Goal: Task Accomplishment & Management: Manage account settings

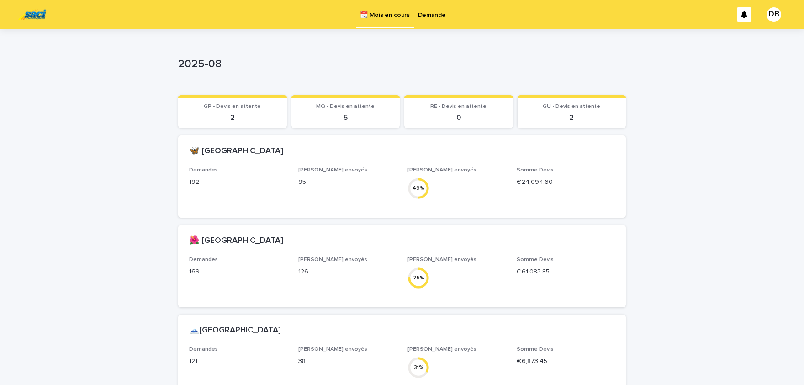
click at [436, 16] on p "Demande" at bounding box center [432, 9] width 28 height 19
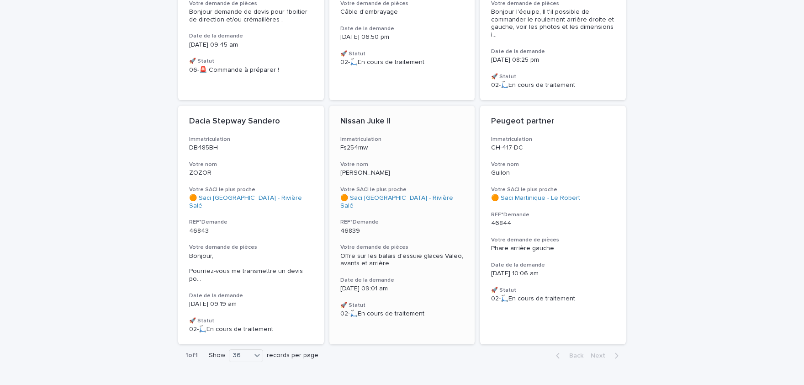
scroll to position [251, 0]
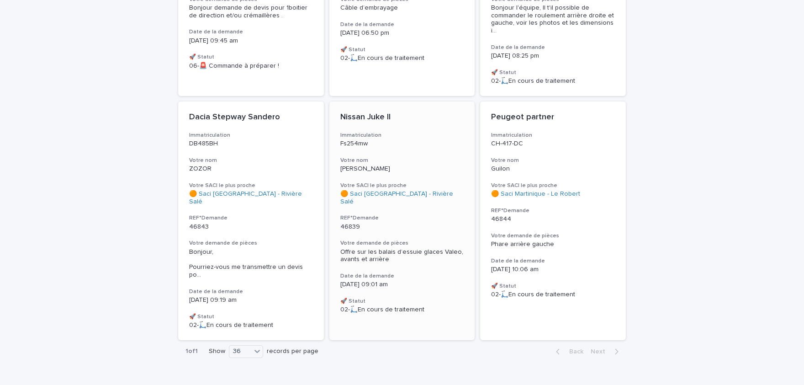
click at [450, 281] on p "[DATE] 09:01 am" at bounding box center [402, 285] width 124 height 8
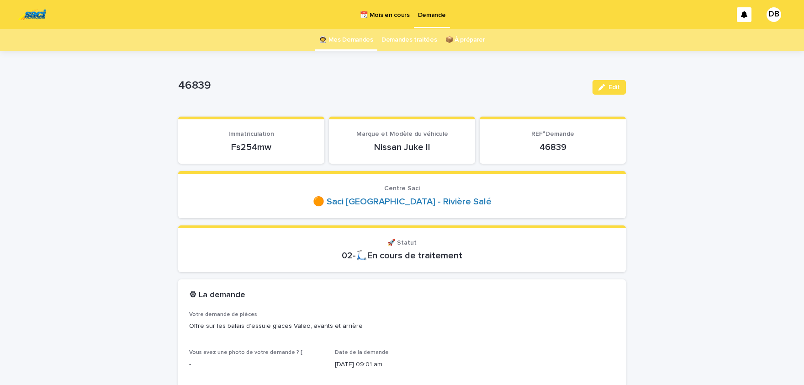
click at [265, 145] on p "Fs254mw" at bounding box center [251, 147] width 124 height 11
copy p "Fs254mw"
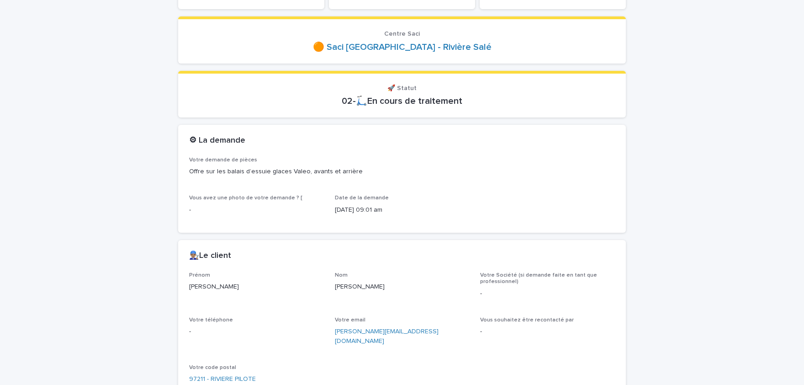
scroll to position [264, 0]
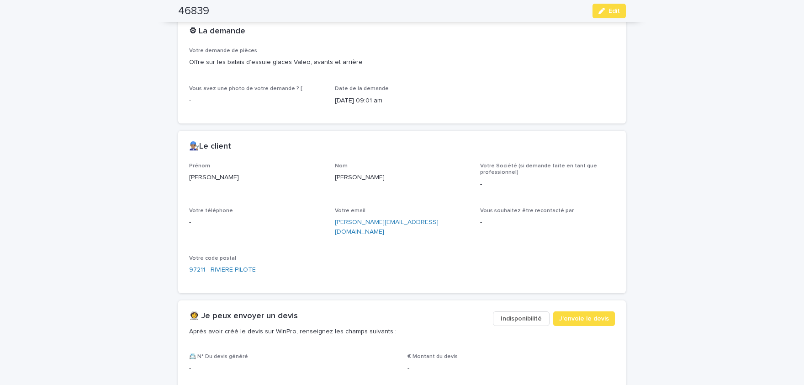
click at [203, 175] on p "[PERSON_NAME]" at bounding box center [256, 178] width 135 height 10
copy p "[PERSON_NAME]"
click at [352, 175] on p "[PERSON_NAME]" at bounding box center [402, 178] width 135 height 10
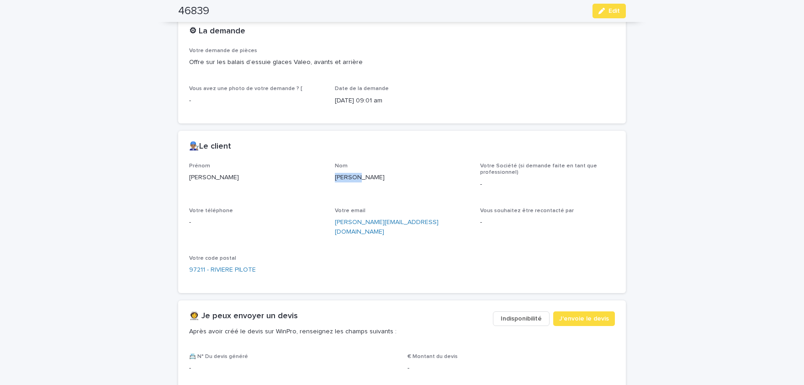
copy p "[PERSON_NAME]"
click at [621, 13] on button "Edit" at bounding box center [609, 11] width 33 height 15
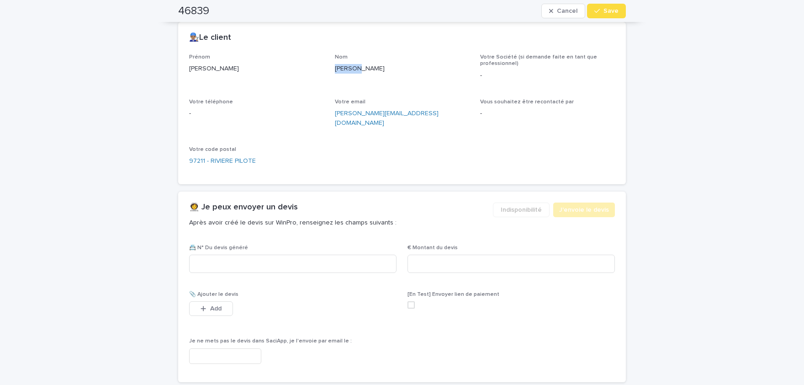
scroll to position [442, 0]
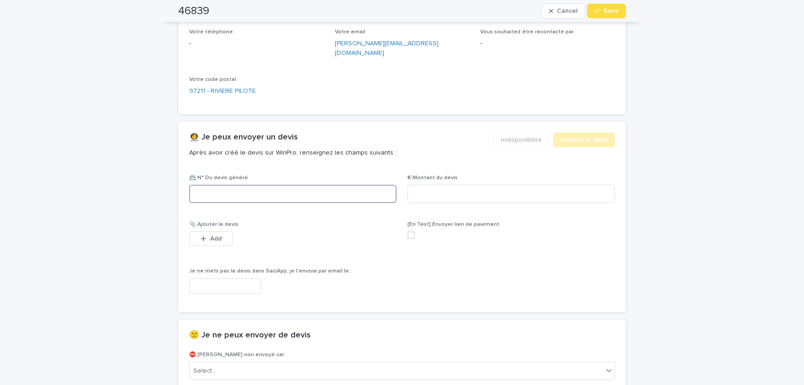
click at [288, 185] on input at bounding box center [292, 194] width 207 height 18
paste input "********"
type input "********"
click at [557, 185] on input at bounding box center [511, 194] width 207 height 18
paste input "****"
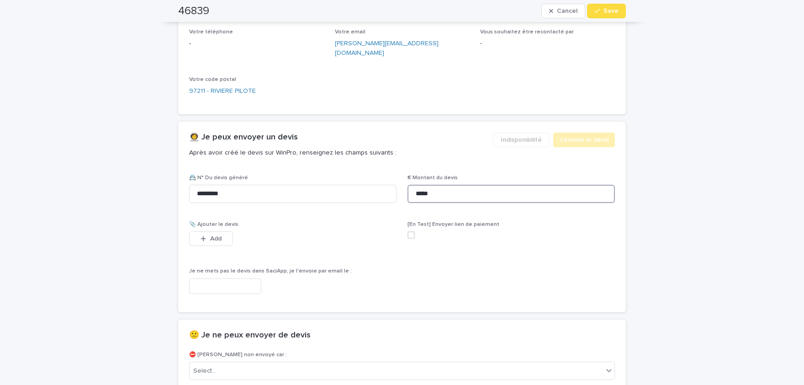
type input "*****"
click at [217, 231] on button "Add" at bounding box center [211, 238] width 44 height 15
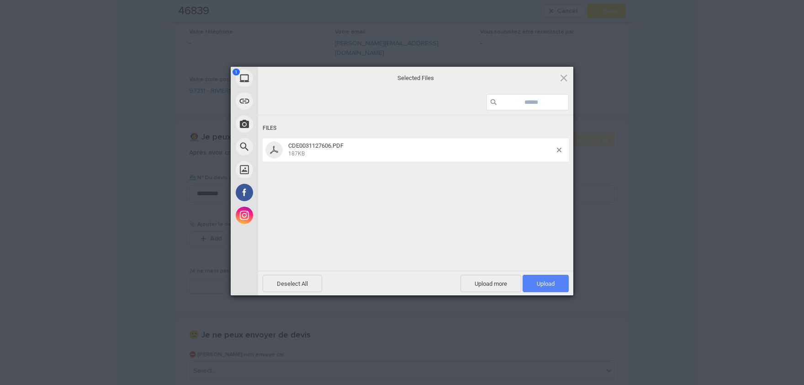
click at [547, 284] on span "Upload 1" at bounding box center [546, 283] width 18 height 7
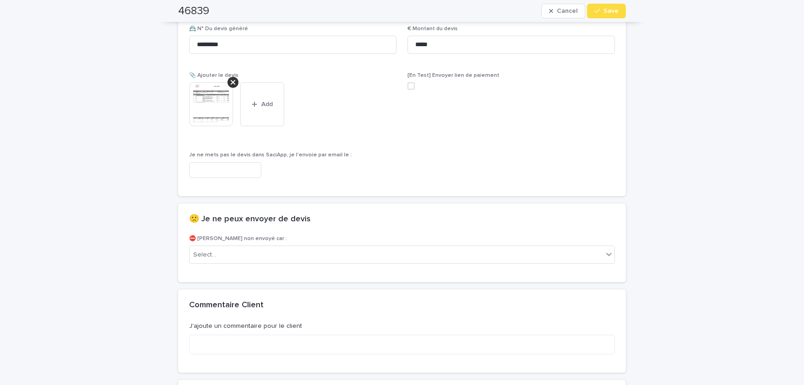
scroll to position [591, 0]
click at [211, 94] on img at bounding box center [211, 104] width 44 height 44
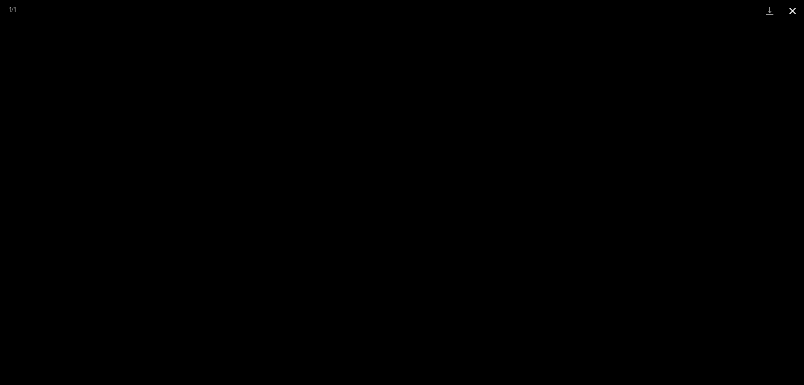
click at [800, 9] on button "Close gallery" at bounding box center [792, 10] width 23 height 21
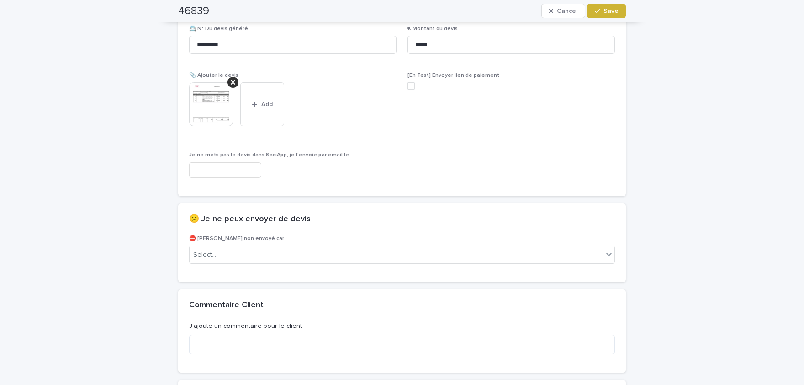
click at [615, 11] on span "Save" at bounding box center [611, 11] width 15 height 6
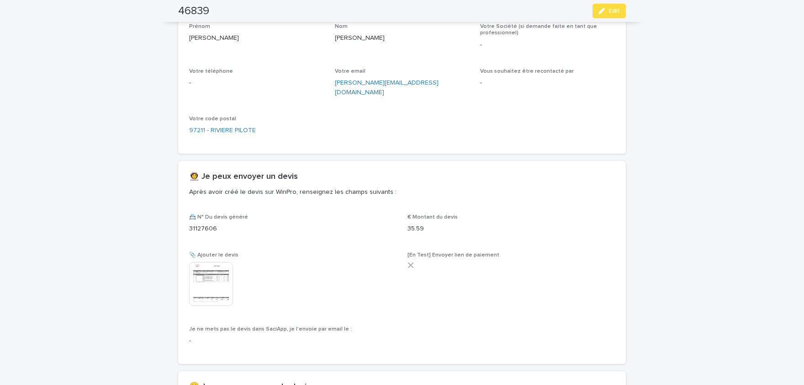
scroll to position [376, 0]
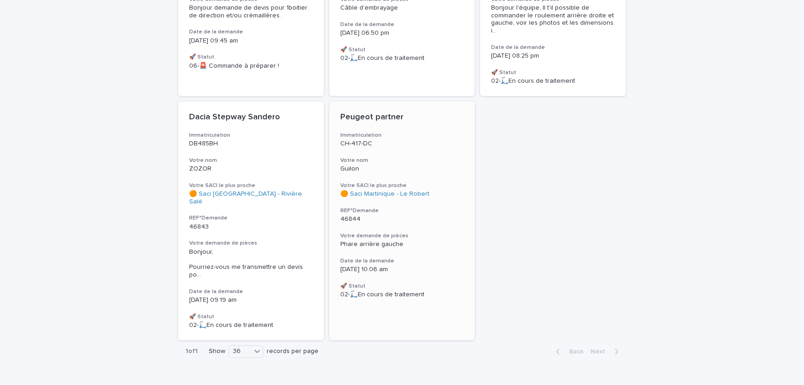
scroll to position [244, 0]
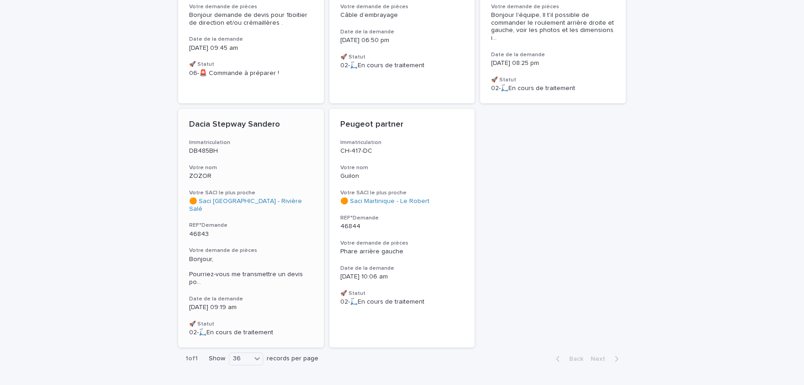
click at [271, 255] on span "Bonjour, Pourriez-vous me transmettre un devis po ..." at bounding box center [251, 270] width 124 height 31
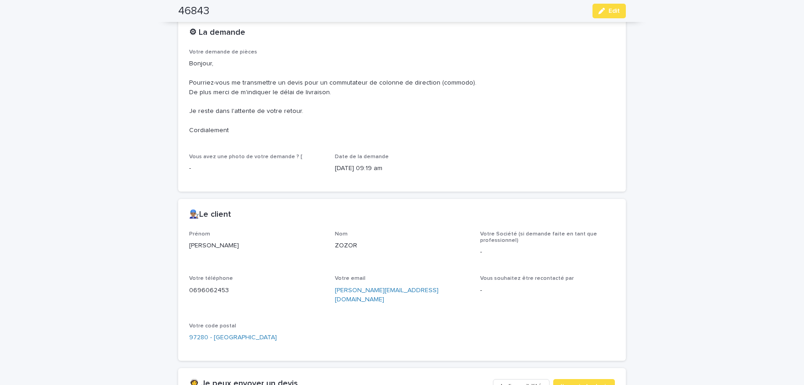
scroll to position [264, 0]
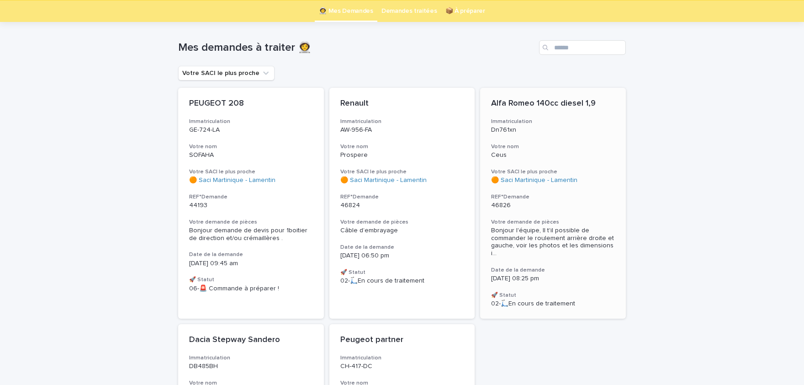
scroll to position [29, 0]
click at [537, 244] on span "Bonjour l'équipe, Il t'il possible de commander le roulement arrière droite et …" at bounding box center [553, 241] width 124 height 31
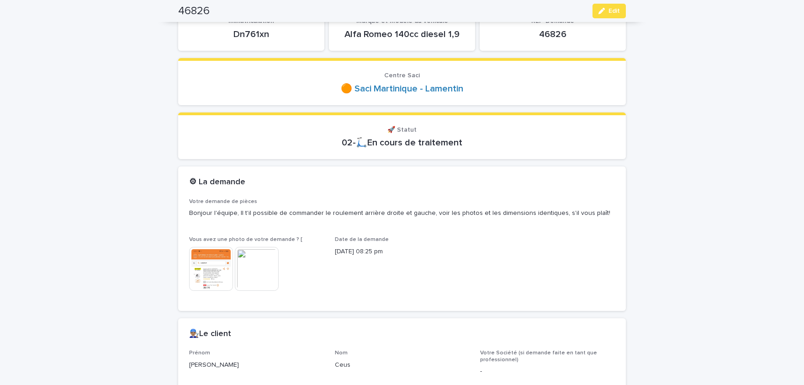
scroll to position [151, 0]
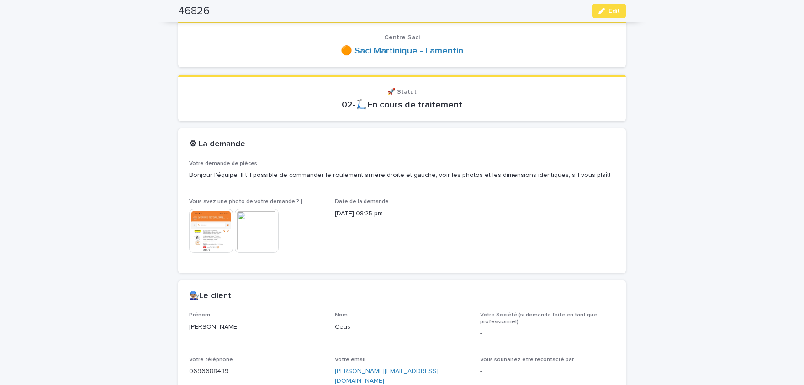
click at [200, 231] on img at bounding box center [211, 231] width 44 height 44
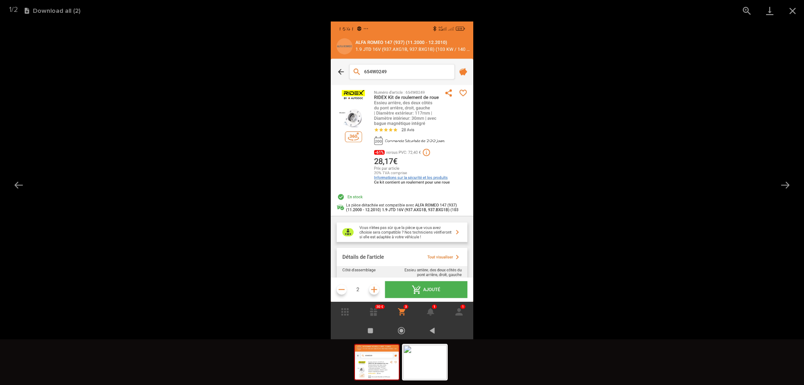
click at [370, 126] on img at bounding box center [402, 180] width 143 height 318
click at [403, 95] on img at bounding box center [402, 180] width 143 height 318
drag, startPoint x: 425, startPoint y: 159, endPoint x: 421, endPoint y: 143, distance: 16.2
click at [421, 143] on img at bounding box center [402, 180] width 143 height 318
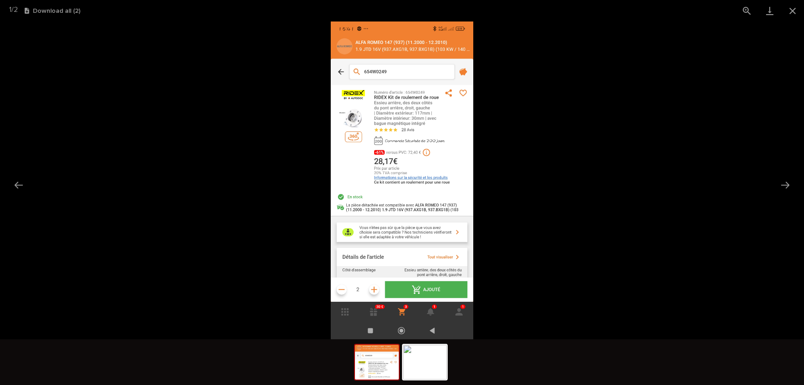
click at [373, 185] on img at bounding box center [402, 180] width 143 height 318
click at [413, 371] on img at bounding box center [425, 361] width 44 height 35
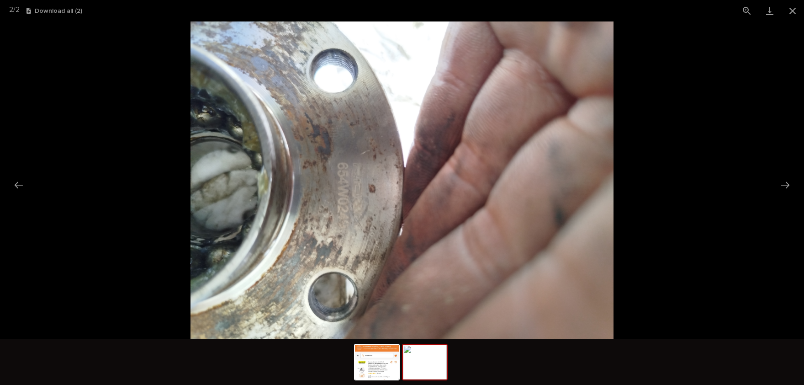
click at [402, 107] on img at bounding box center [403, 180] width 424 height 318
click at [789, 7] on button "Close gallery" at bounding box center [792, 10] width 23 height 21
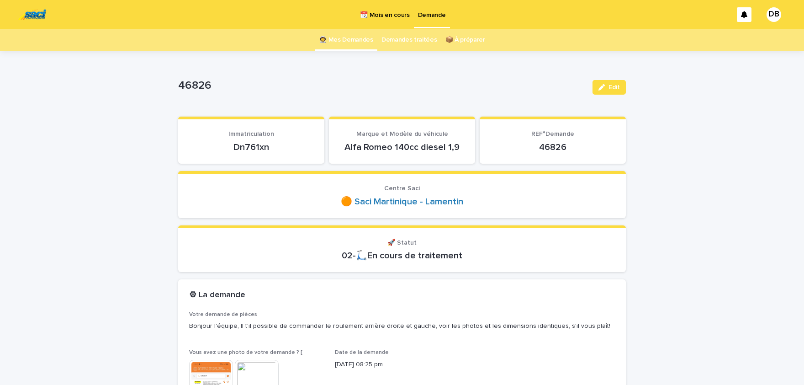
click at [254, 148] on p "Dn761xn" at bounding box center [251, 147] width 124 height 11
copy p "Dn761xn"
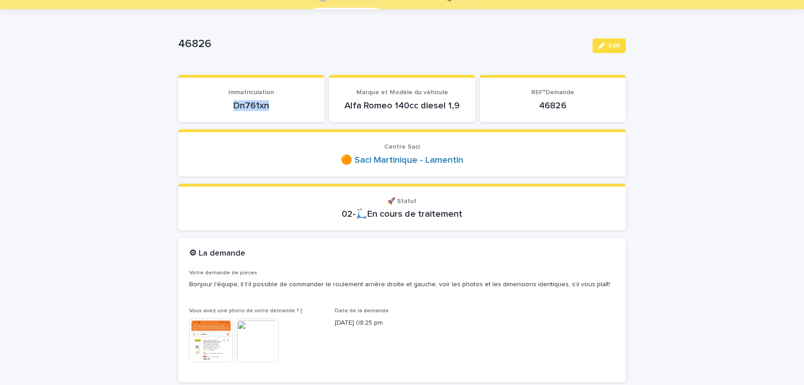
scroll to position [113, 0]
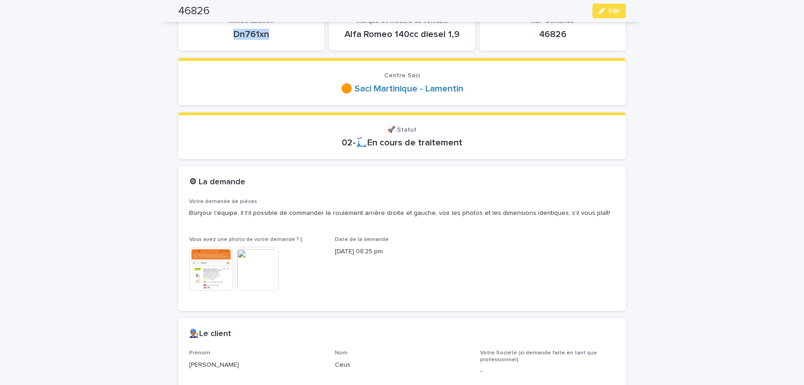
click at [212, 262] on img at bounding box center [211, 269] width 44 height 44
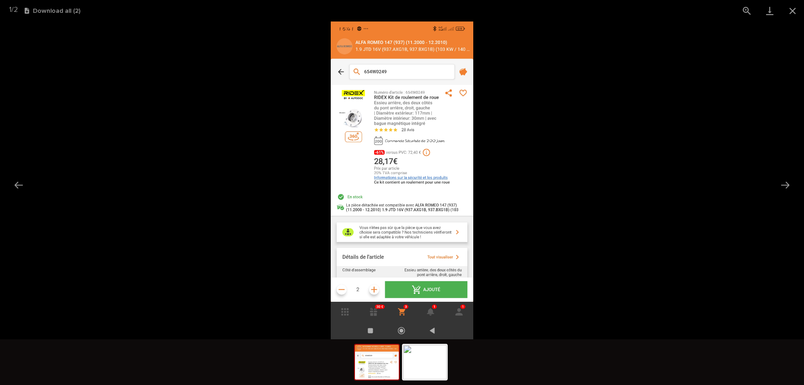
click at [360, 103] on img at bounding box center [402, 180] width 143 height 318
click at [351, 113] on img at bounding box center [402, 180] width 143 height 318
